Goal: Transaction & Acquisition: Purchase product/service

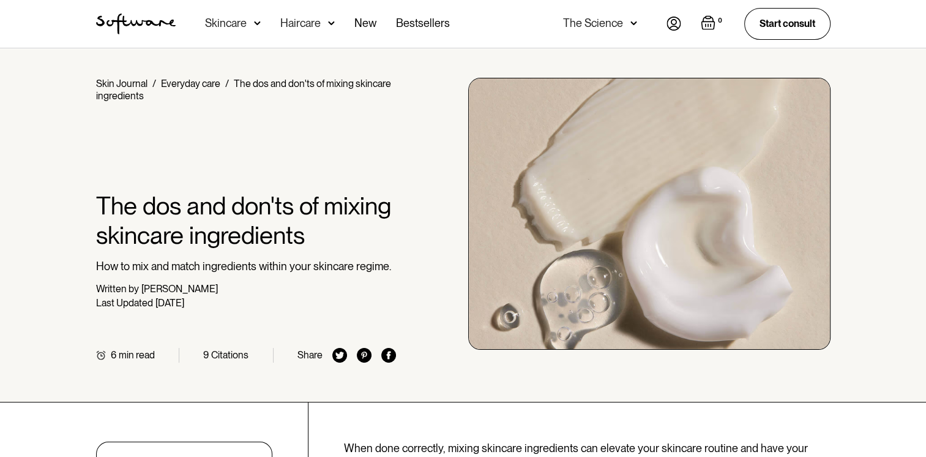
click at [252, 22] on div "Skincare" at bounding box center [233, 24] width 56 height 48
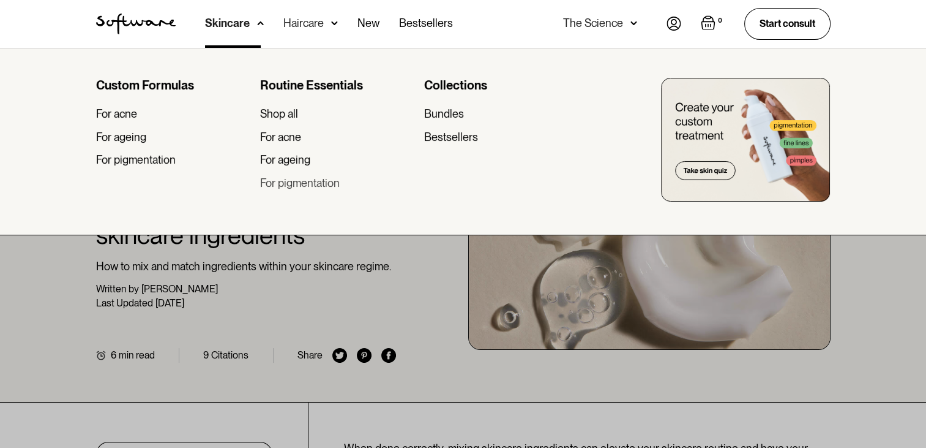
click at [311, 185] on div "For pigmentation" at bounding box center [300, 182] width 80 height 13
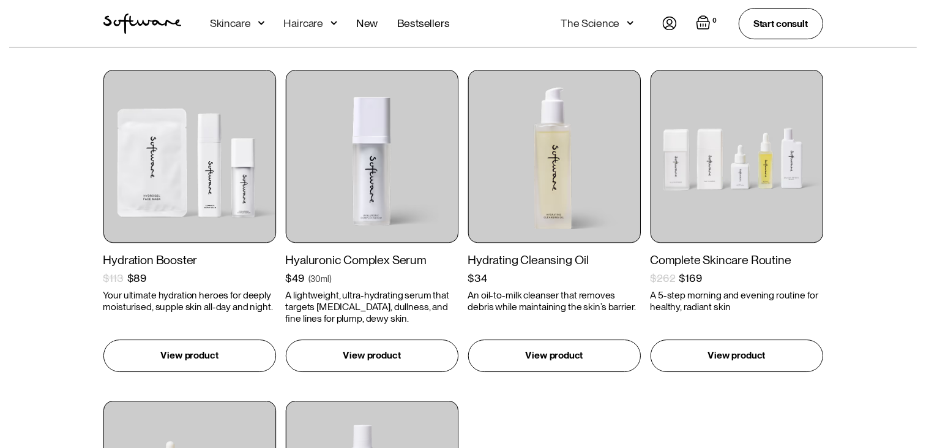
scroll to position [918, 0]
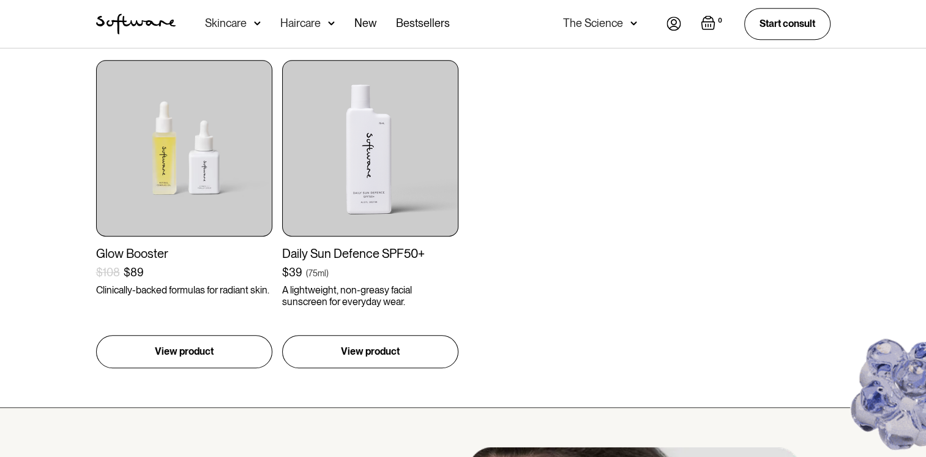
click at [254, 20] on img at bounding box center [257, 23] width 7 height 12
